Goal: Book appointment/travel/reservation

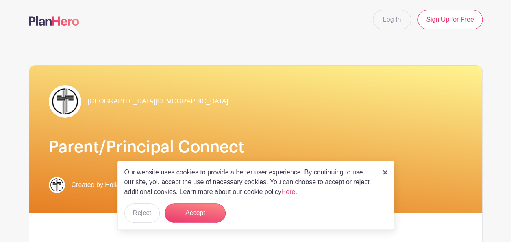
click at [385, 169] on link at bounding box center [385, 172] width 5 height 10
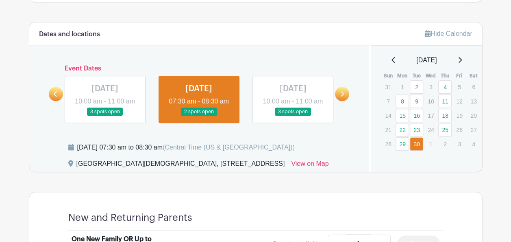
scroll to position [359, 0]
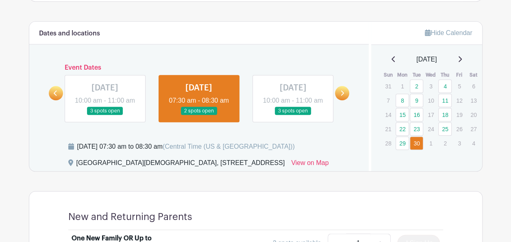
click at [342, 96] on icon at bounding box center [342, 93] width 4 height 6
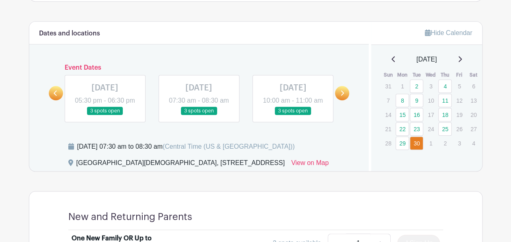
click at [462, 62] on icon at bounding box center [460, 59] width 4 height 7
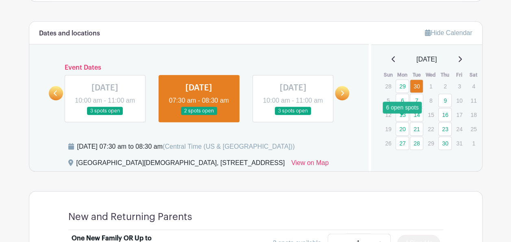
click at [398, 121] on link "13" at bounding box center [402, 114] width 13 height 13
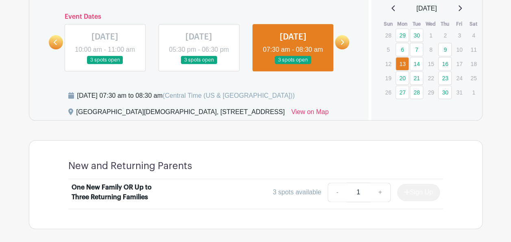
scroll to position [408, 0]
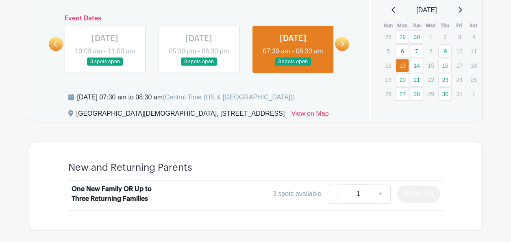
click at [342, 47] on icon at bounding box center [342, 44] width 4 height 6
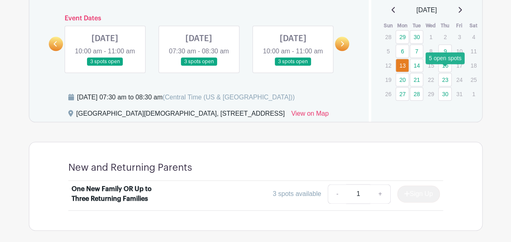
click at [447, 72] on link "16" at bounding box center [444, 65] width 13 height 13
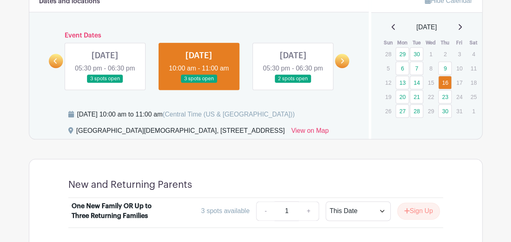
scroll to position [381, 0]
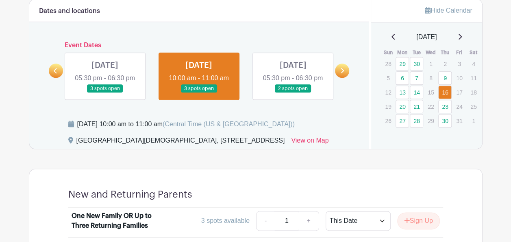
click at [293, 93] on link at bounding box center [293, 93] width 0 height 0
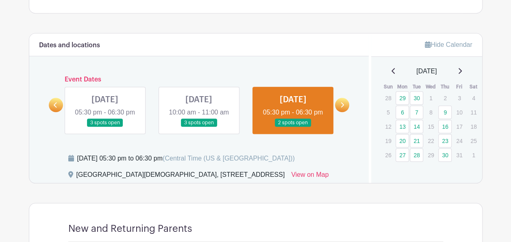
scroll to position [344, 0]
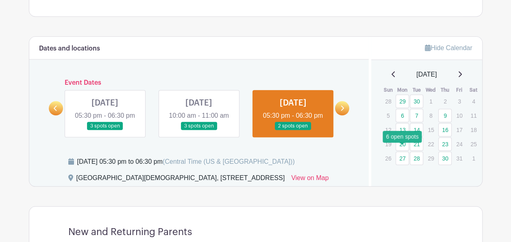
click at [403, 150] on link "20" at bounding box center [402, 143] width 13 height 13
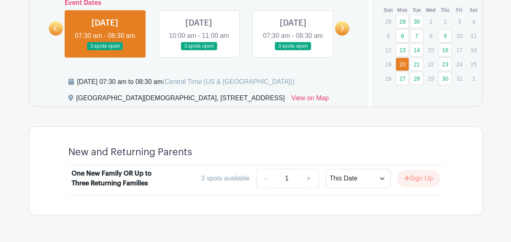
scroll to position [423, 0]
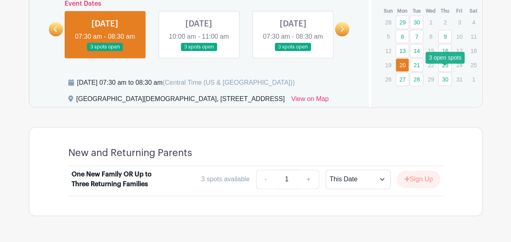
click at [445, 70] on link "23" at bounding box center [444, 64] width 13 height 13
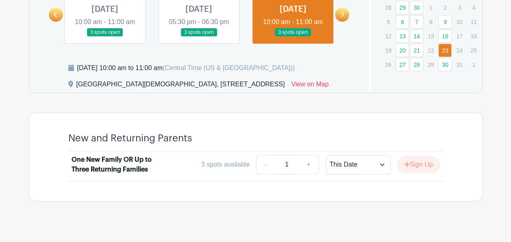
scroll to position [437, 0]
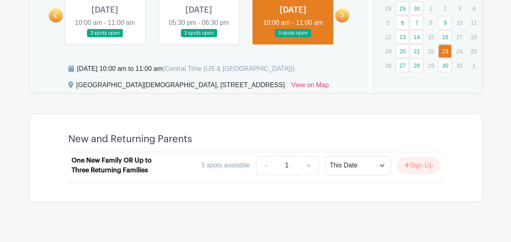
click at [343, 18] on icon at bounding box center [342, 15] width 4 height 6
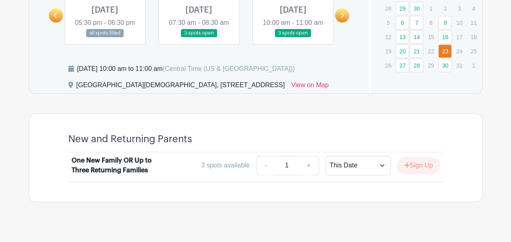
click at [105, 37] on link at bounding box center [105, 37] width 0 height 0
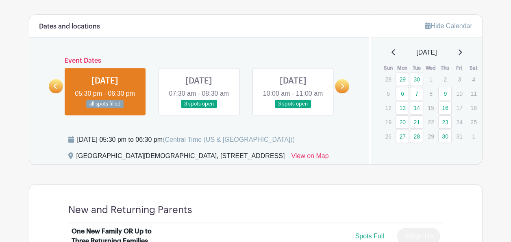
scroll to position [366, 0]
